Goal: Browse casually

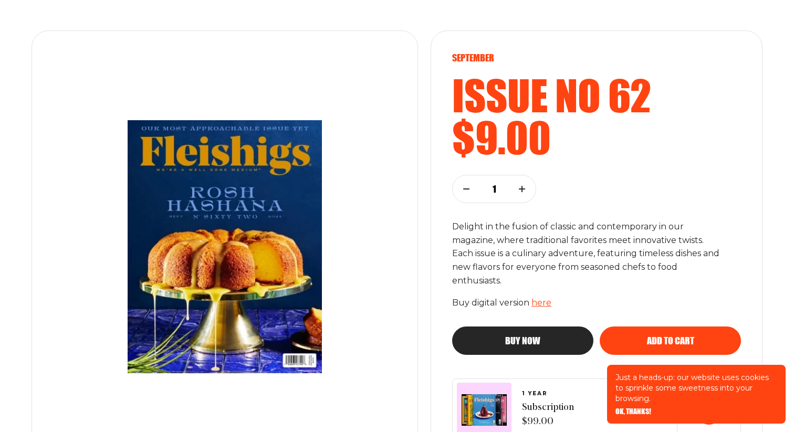
scroll to position [138, 0]
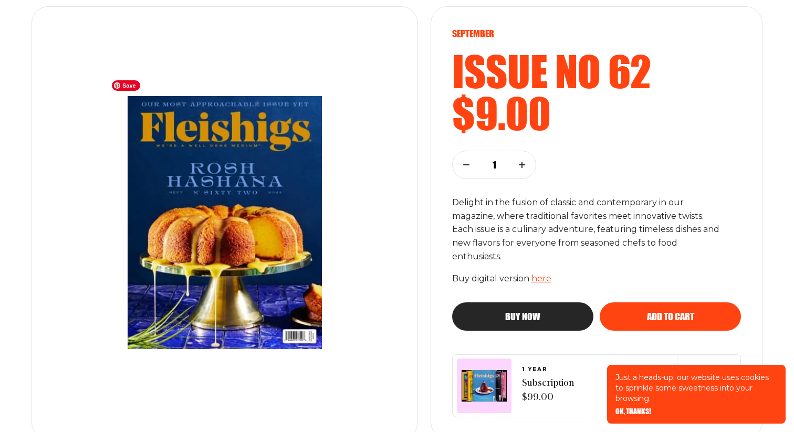
click at [227, 217] on img at bounding box center [225, 222] width 236 height 295
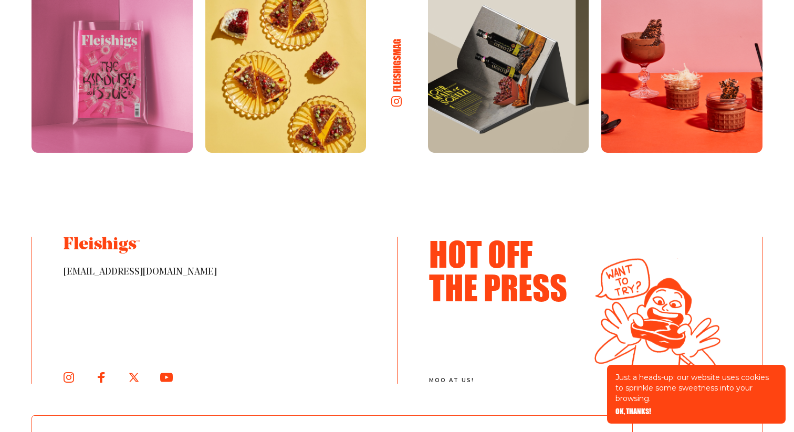
scroll to position [2010, 0]
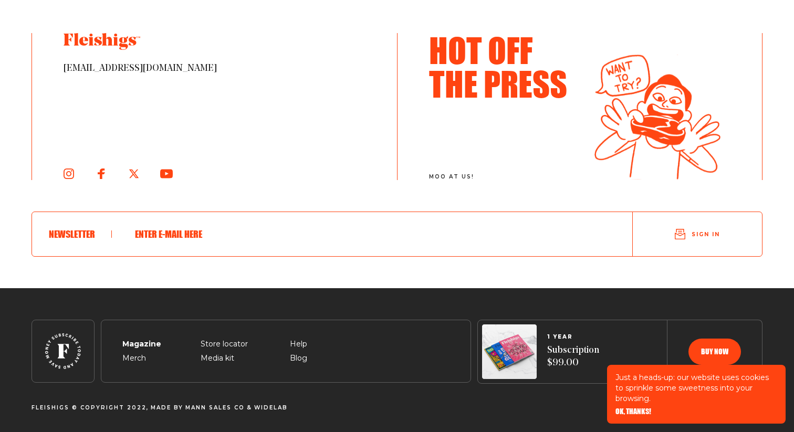
click at [147, 338] on span "Magazine" at bounding box center [140, 331] width 36 height 13
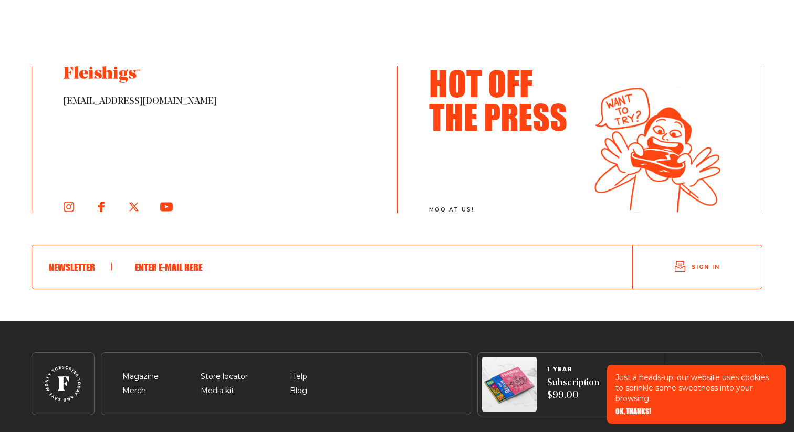
scroll to position [1804, 0]
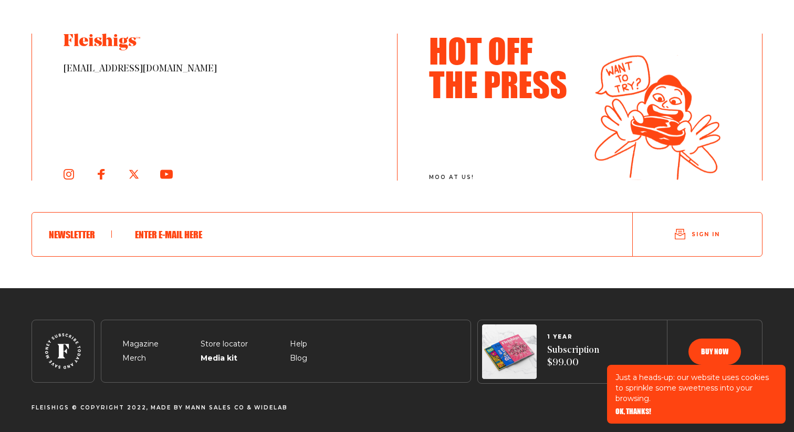
click at [217, 352] on span "Media kit" at bounding box center [218, 346] width 34 height 13
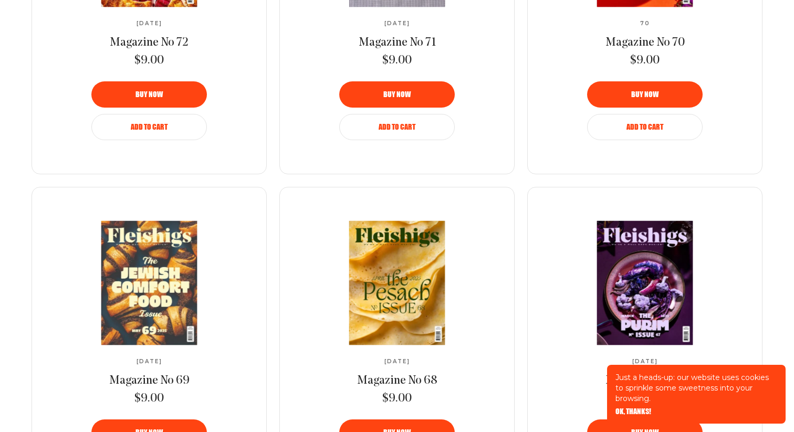
scroll to position [1145, 0]
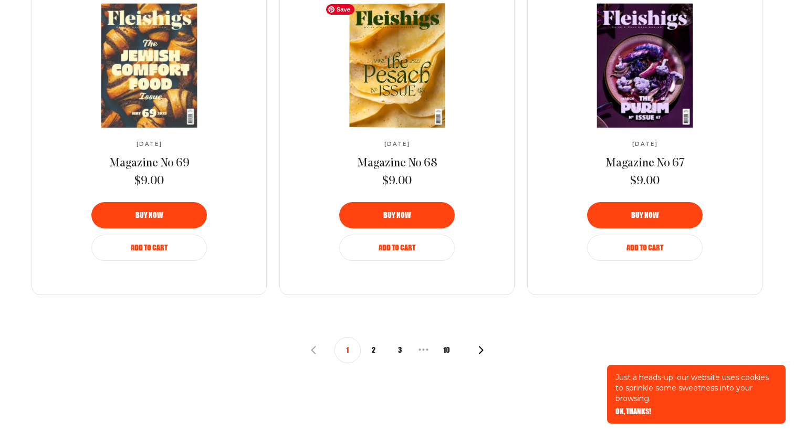
click at [396, 80] on img at bounding box center [397, 65] width 175 height 125
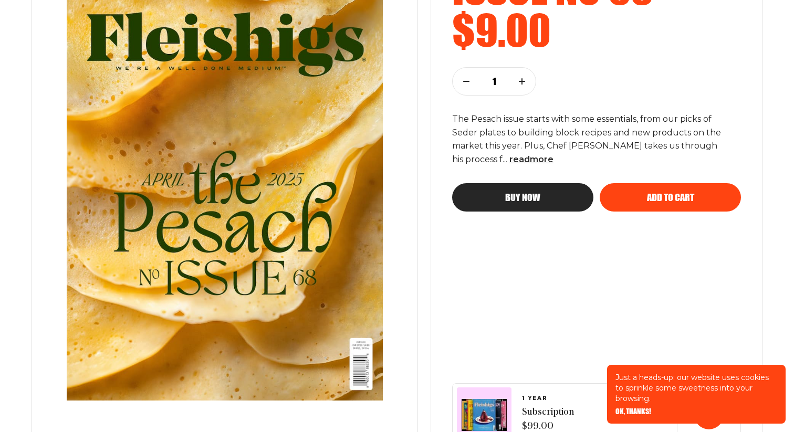
scroll to position [308, 0]
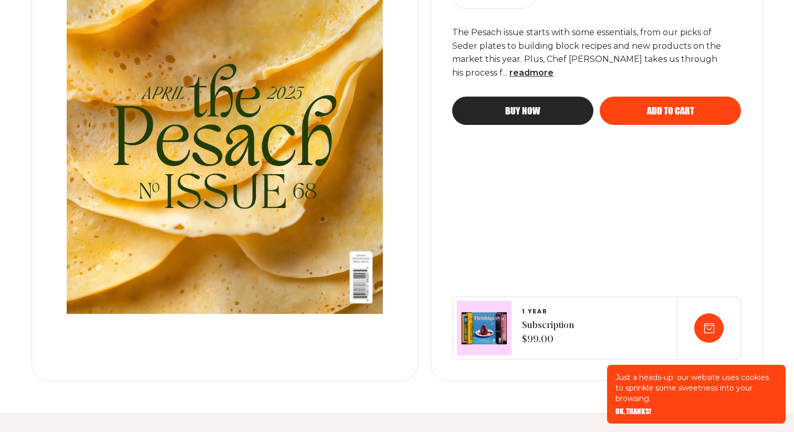
click at [301, 173] on img at bounding box center [225, 108] width 358 height 452
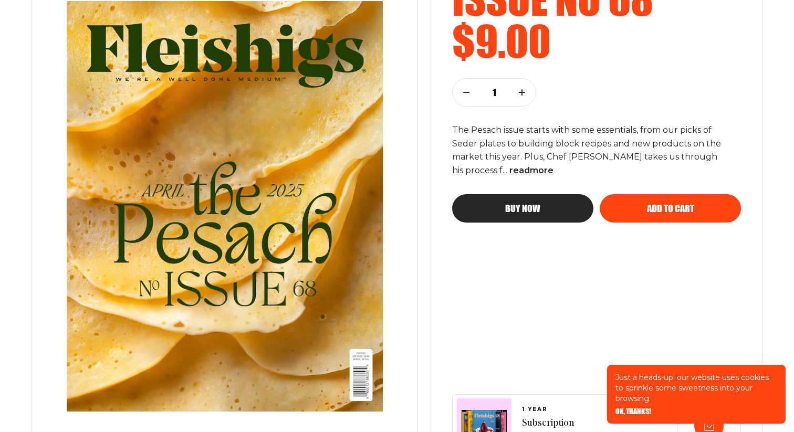
scroll to position [198, 0]
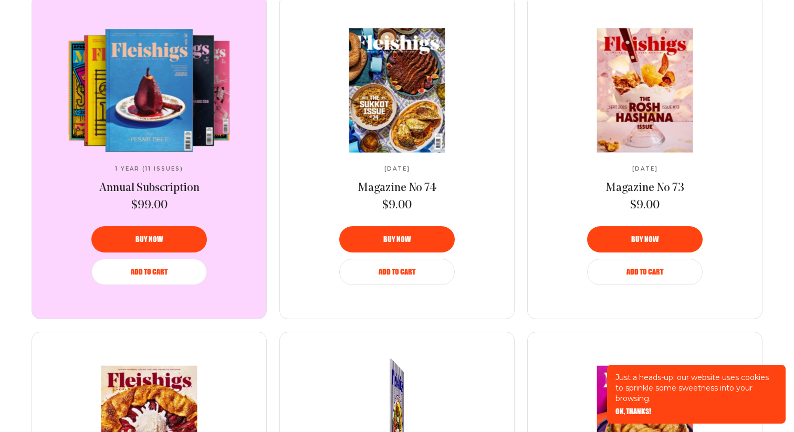
scroll to position [401, 0]
